Goal: Task Accomplishment & Management: Use online tool/utility

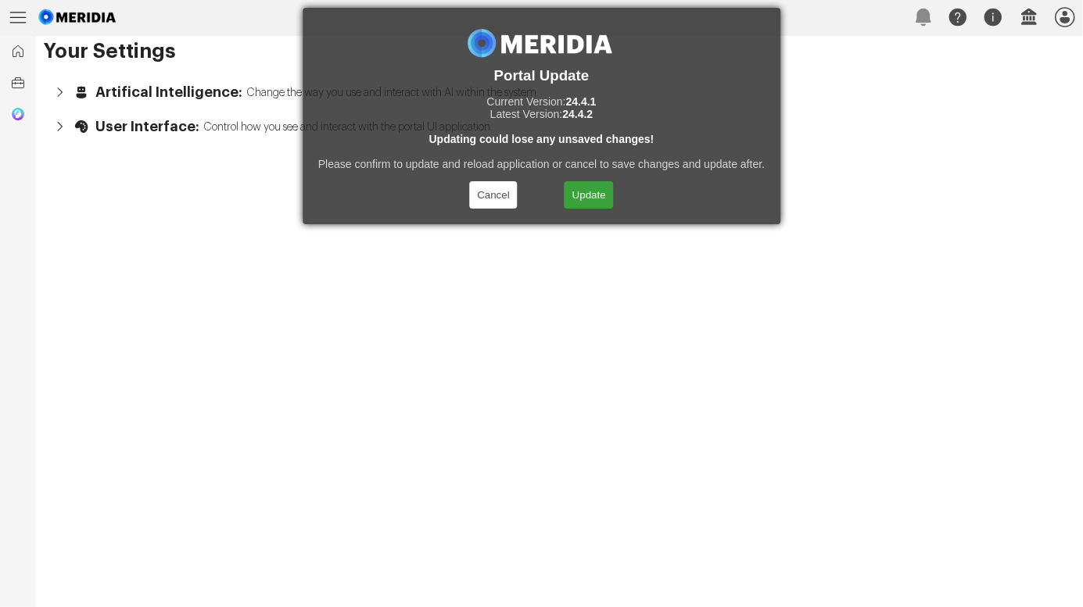
click at [585, 199] on button "Update" at bounding box center [588, 194] width 49 height 27
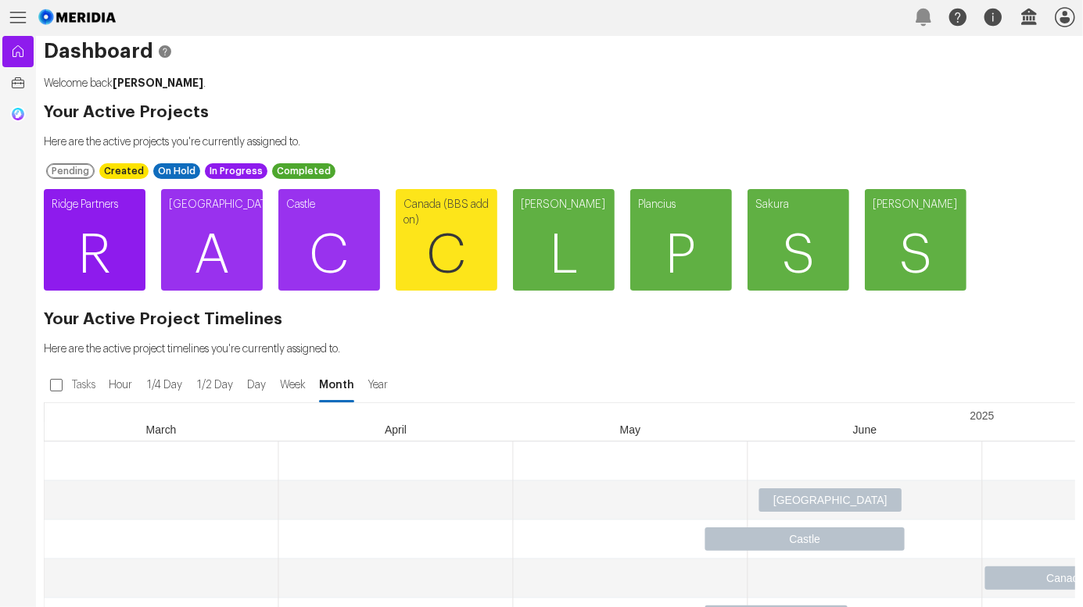
click at [95, 229] on span "R" at bounding box center [95, 256] width 102 height 94
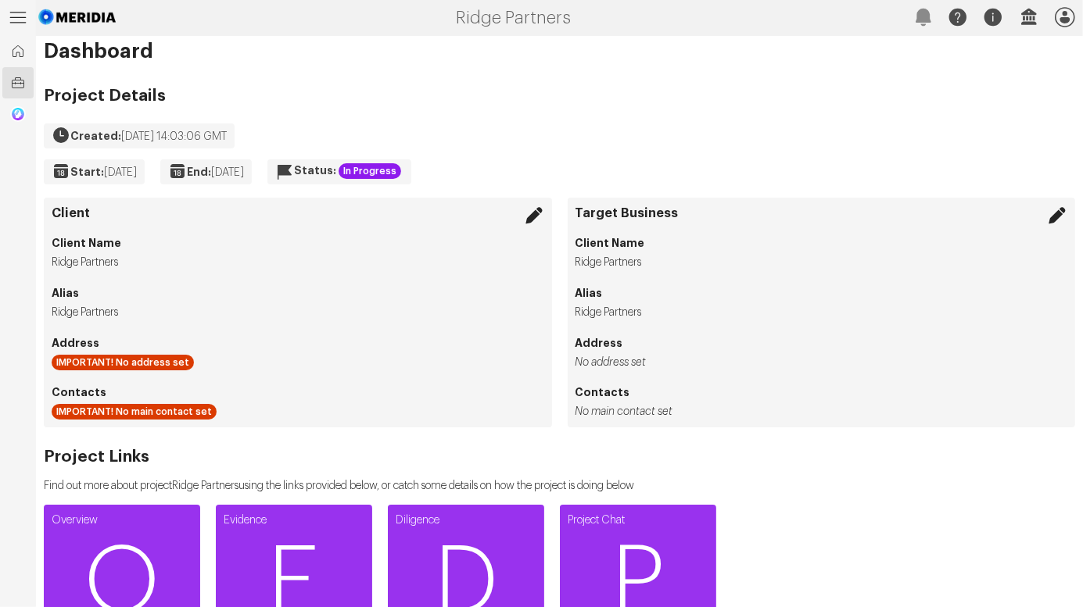
click at [21, 16] on icon at bounding box center [18, 18] width 36 height 36
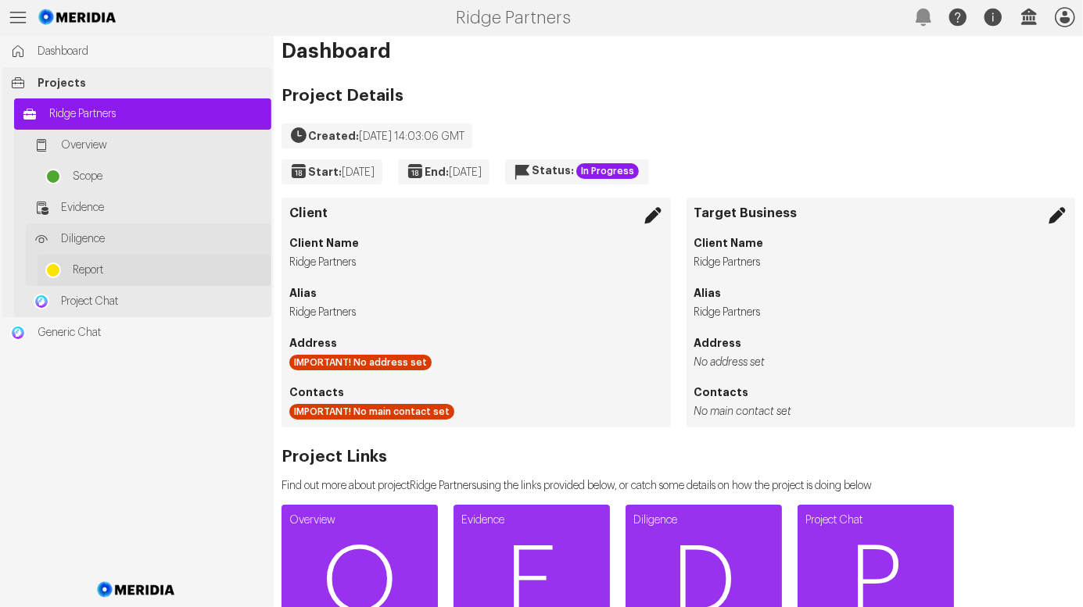
click at [93, 262] on link "Report" at bounding box center [155, 270] width 234 height 31
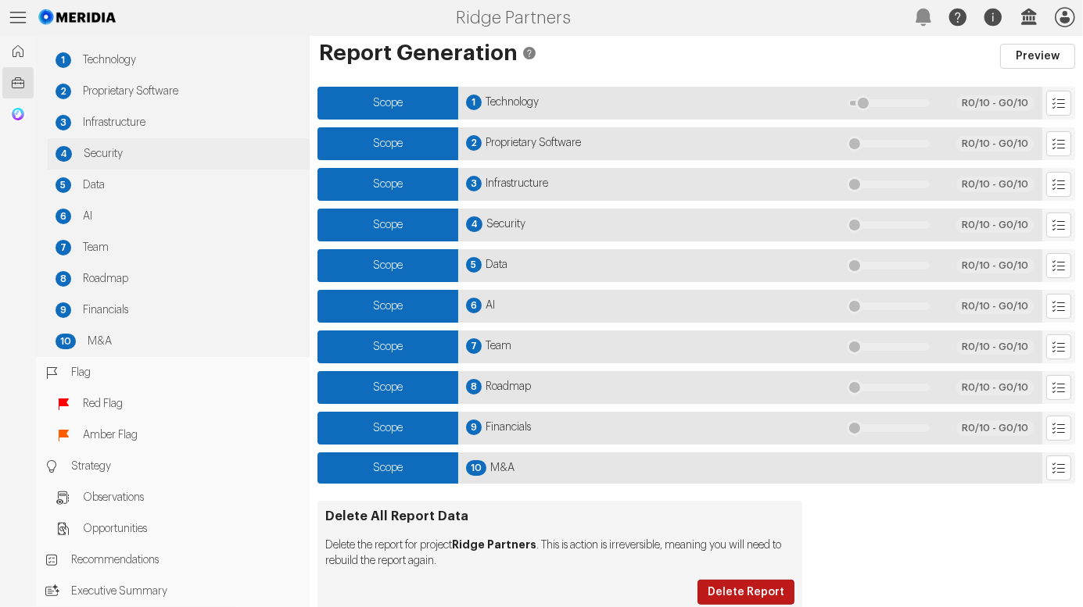
scroll to position [62, 0]
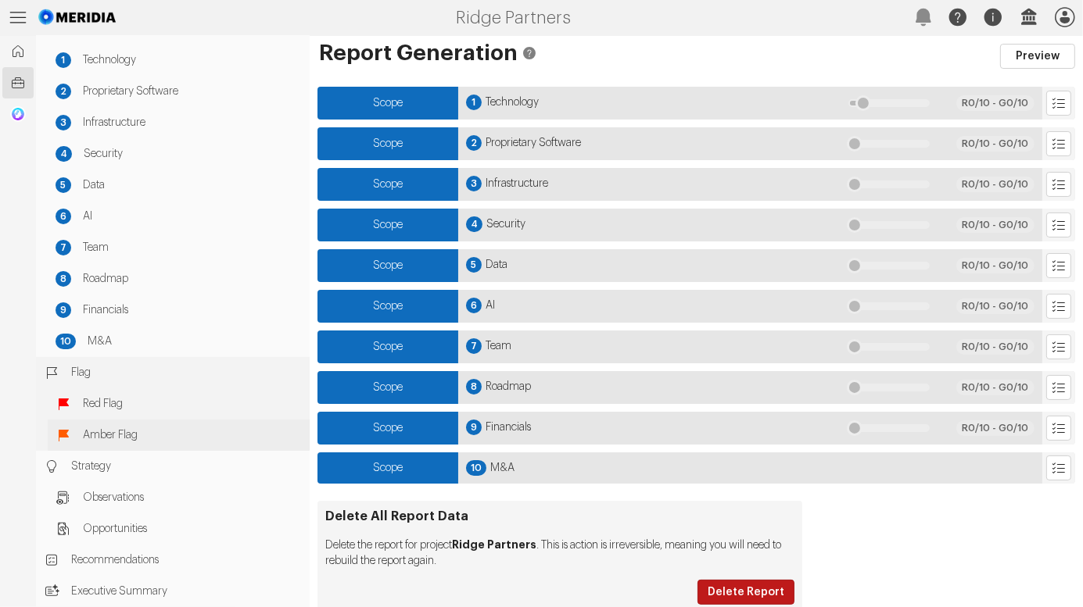
click at [116, 429] on span "Amber Flag" at bounding box center [192, 436] width 219 height 16
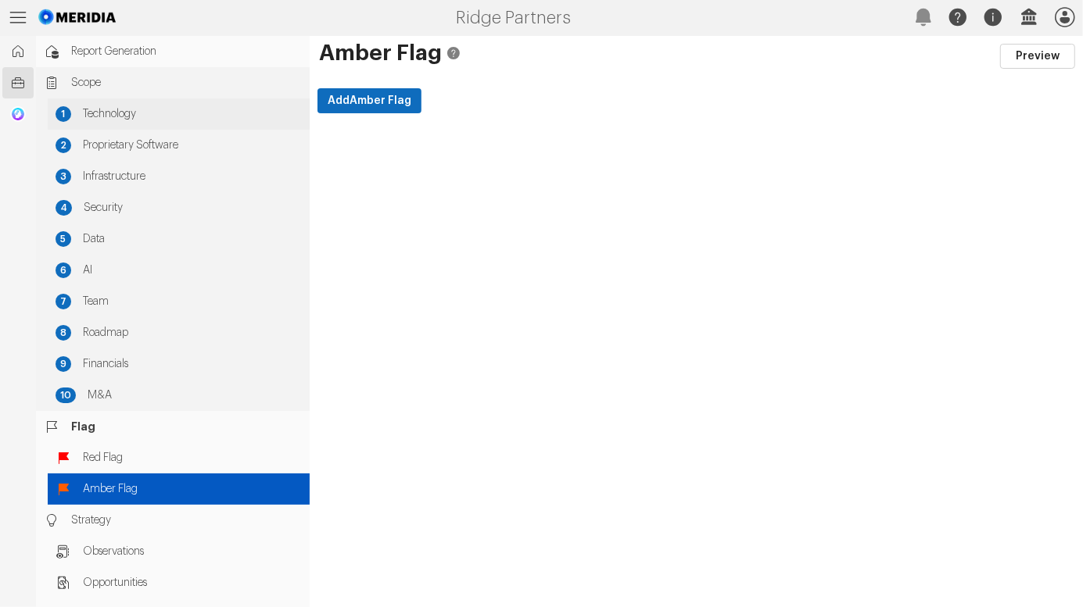
click at [98, 121] on span "Technology" at bounding box center [192, 114] width 219 height 16
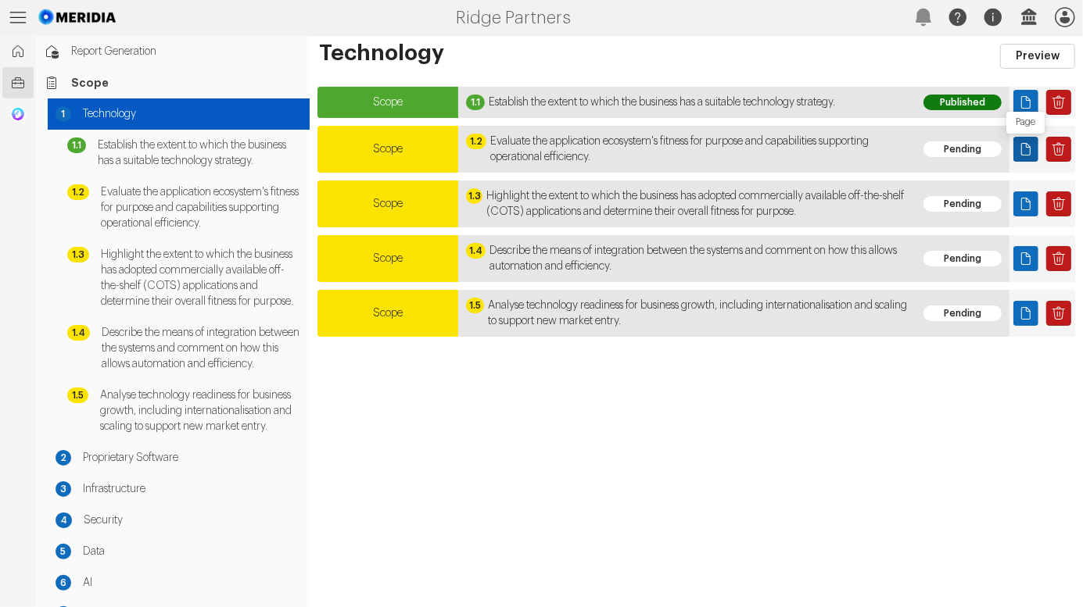
click at [1028, 141] on icon "Page" at bounding box center [1026, 149] width 16 height 16
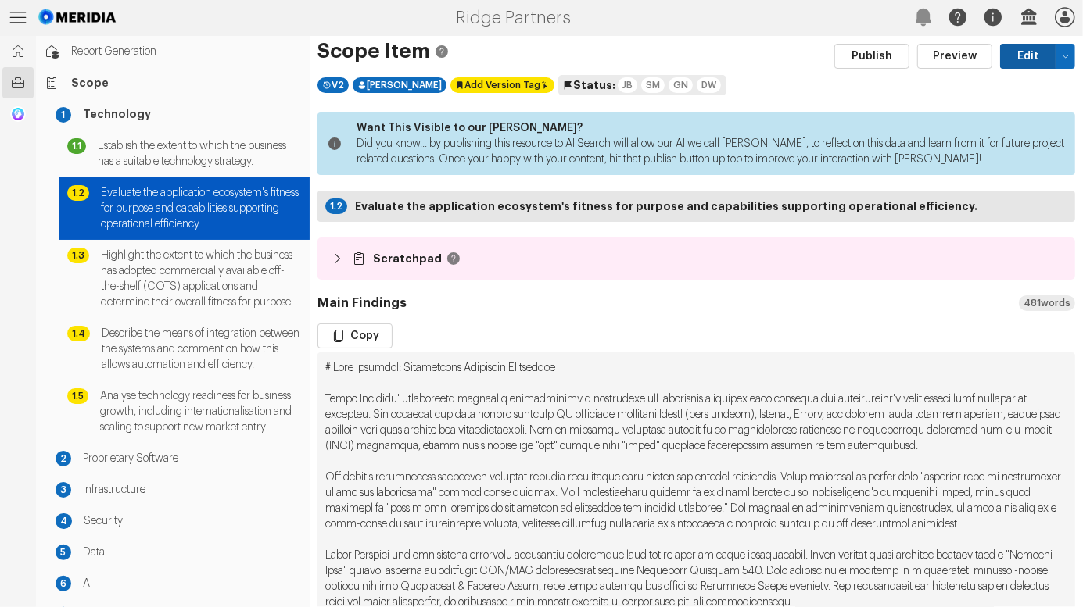
click at [1011, 55] on button "Edit" at bounding box center [1028, 56] width 56 height 25
select select "*******"
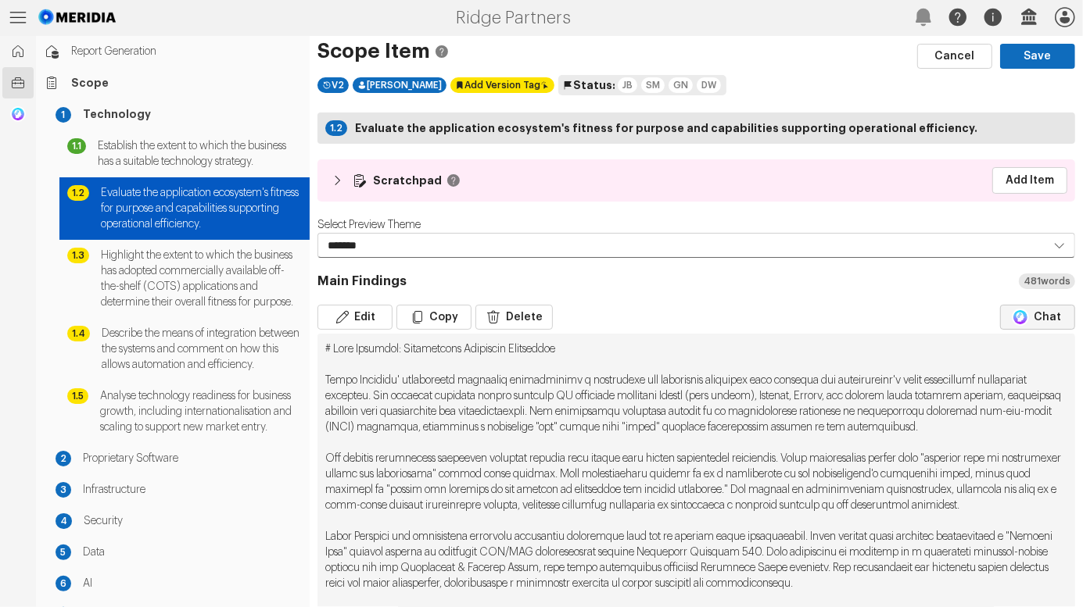
click at [1037, 315] on button "Chat" at bounding box center [1037, 317] width 75 height 25
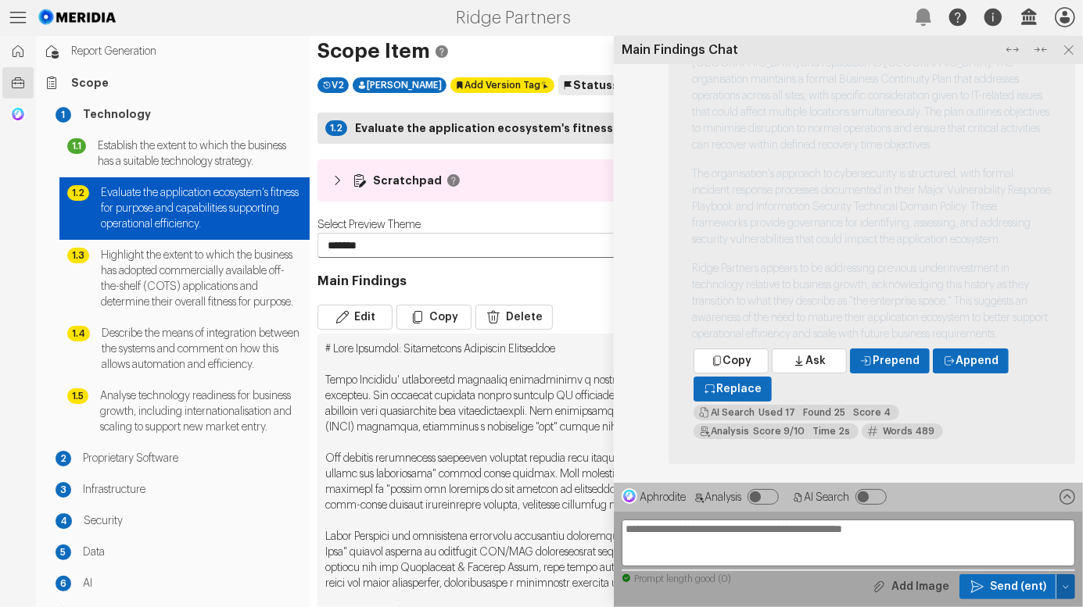
click at [1062, 588] on icon "button" at bounding box center [1065, 586] width 9 height 9
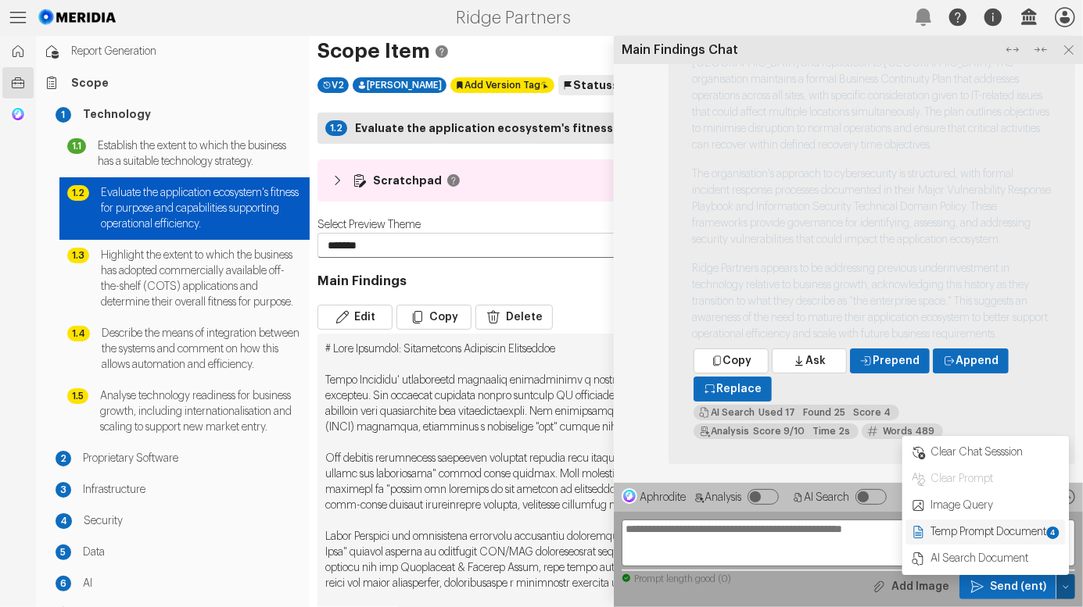
click at [986, 528] on span "Temp Prompt Document + 4" at bounding box center [994, 532] width 131 height 16
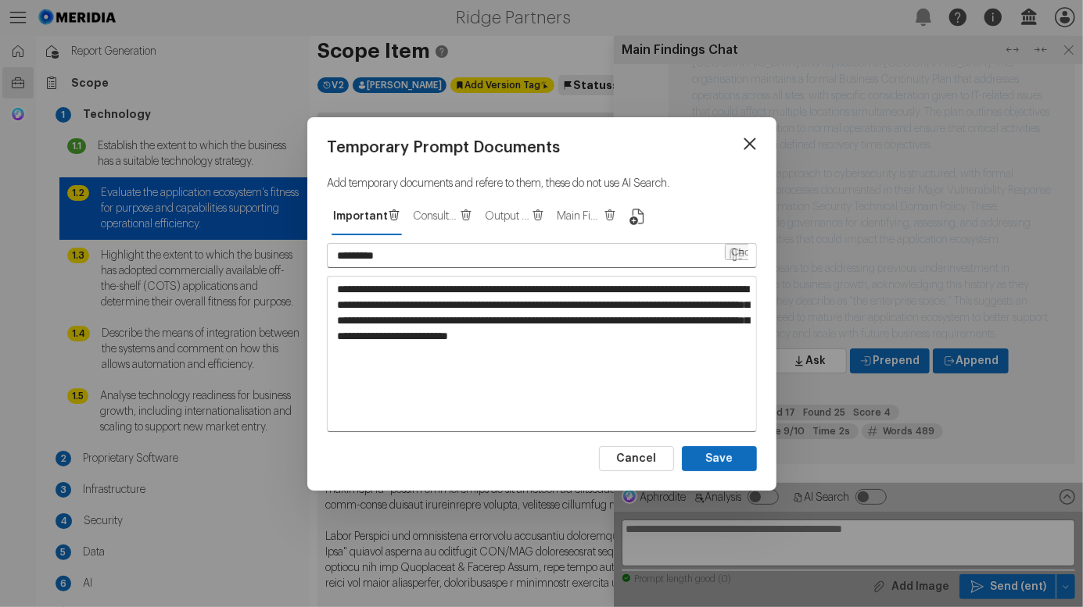
type button "0"
click at [753, 140] on icon at bounding box center [749, 144] width 12 height 12
